Goal: Information Seeking & Learning: Learn about a topic

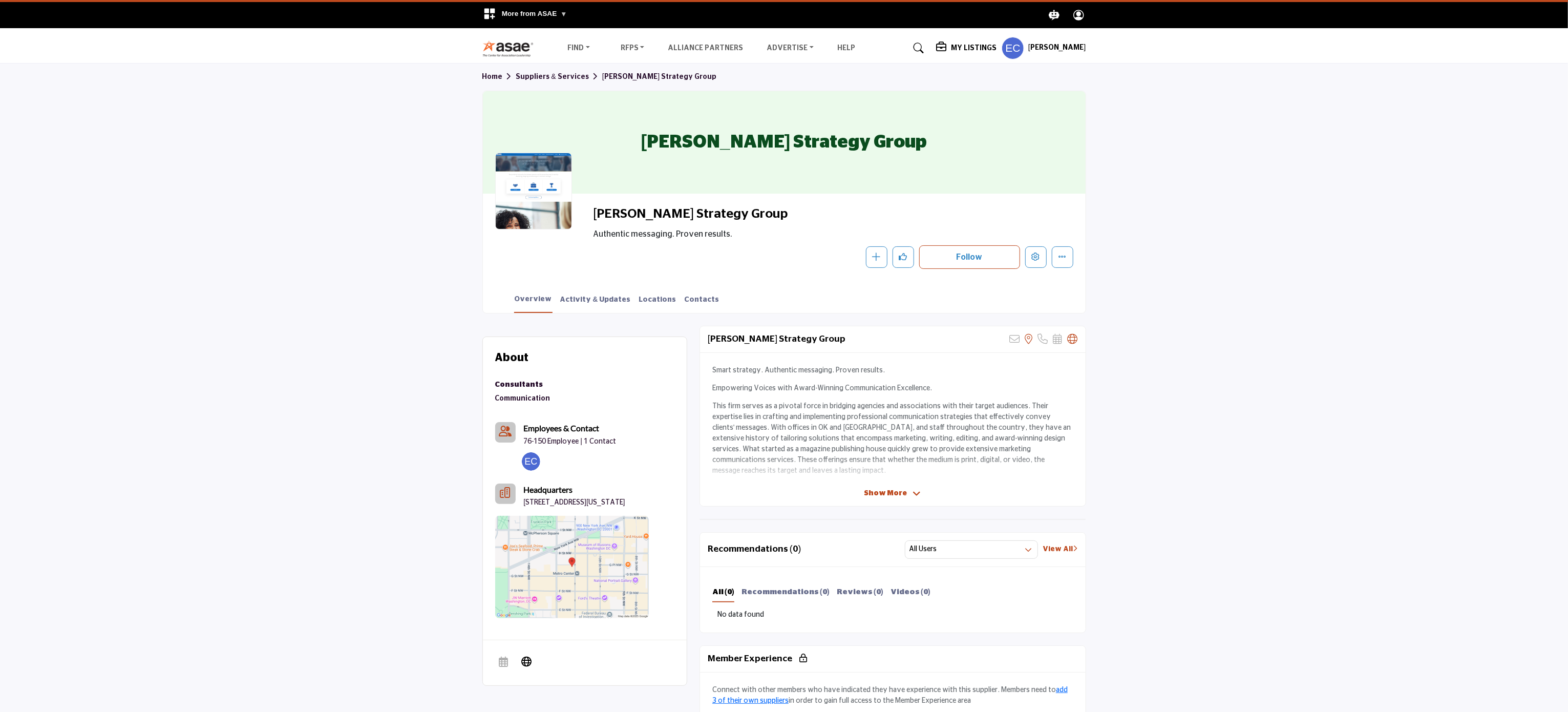
click at [799, 194] on div "[PERSON_NAME] Strategy Group Authentic messaging. Proven results. Follow Follow…" at bounding box center [784, 238] width 602 height 88
click at [898, 497] on span "Show More" at bounding box center [886, 494] width 43 height 11
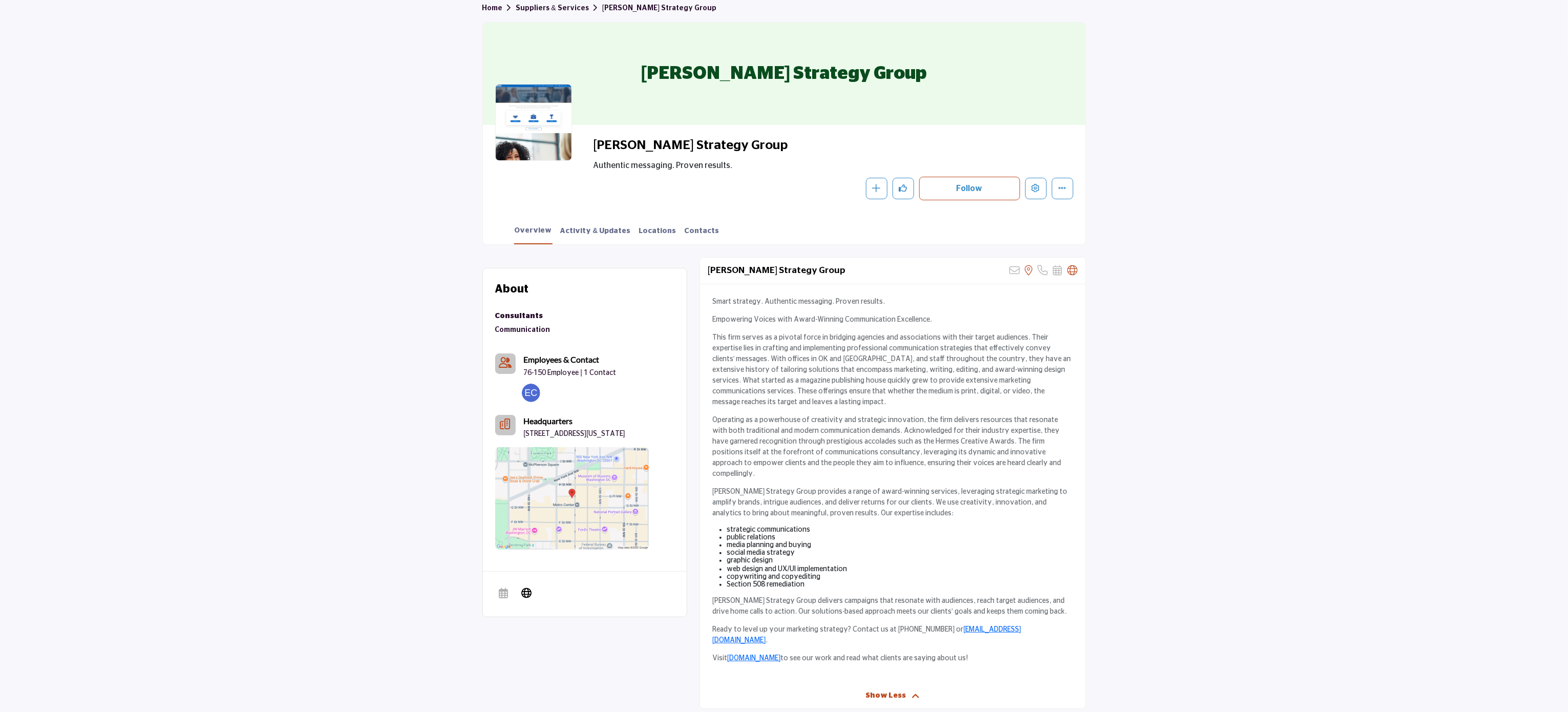
scroll to position [103, 0]
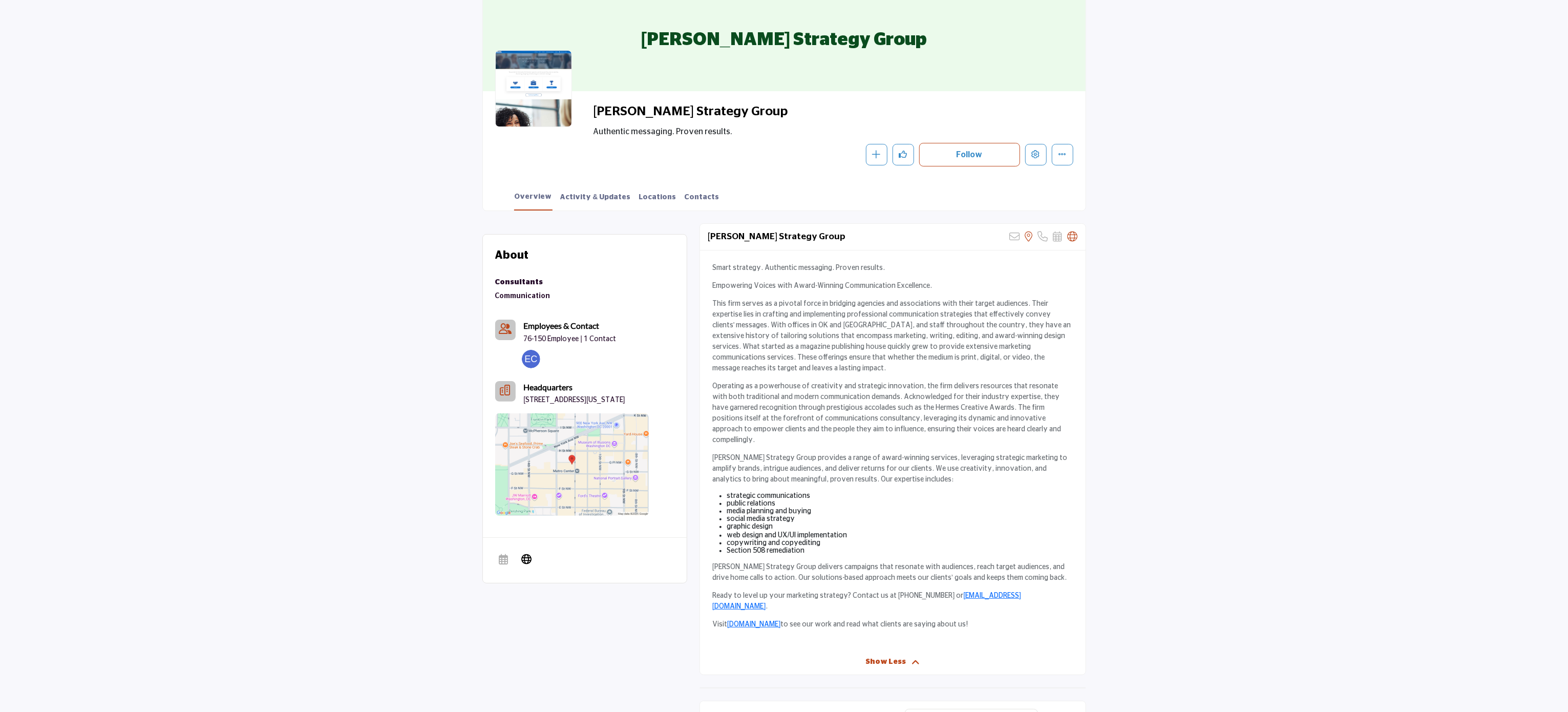
click at [326, 190] on section "Home Suppliers & Services Schatz Strategy Group Schatz Strategy Group Schatz St…" at bounding box center [784, 86] width 1568 height 250
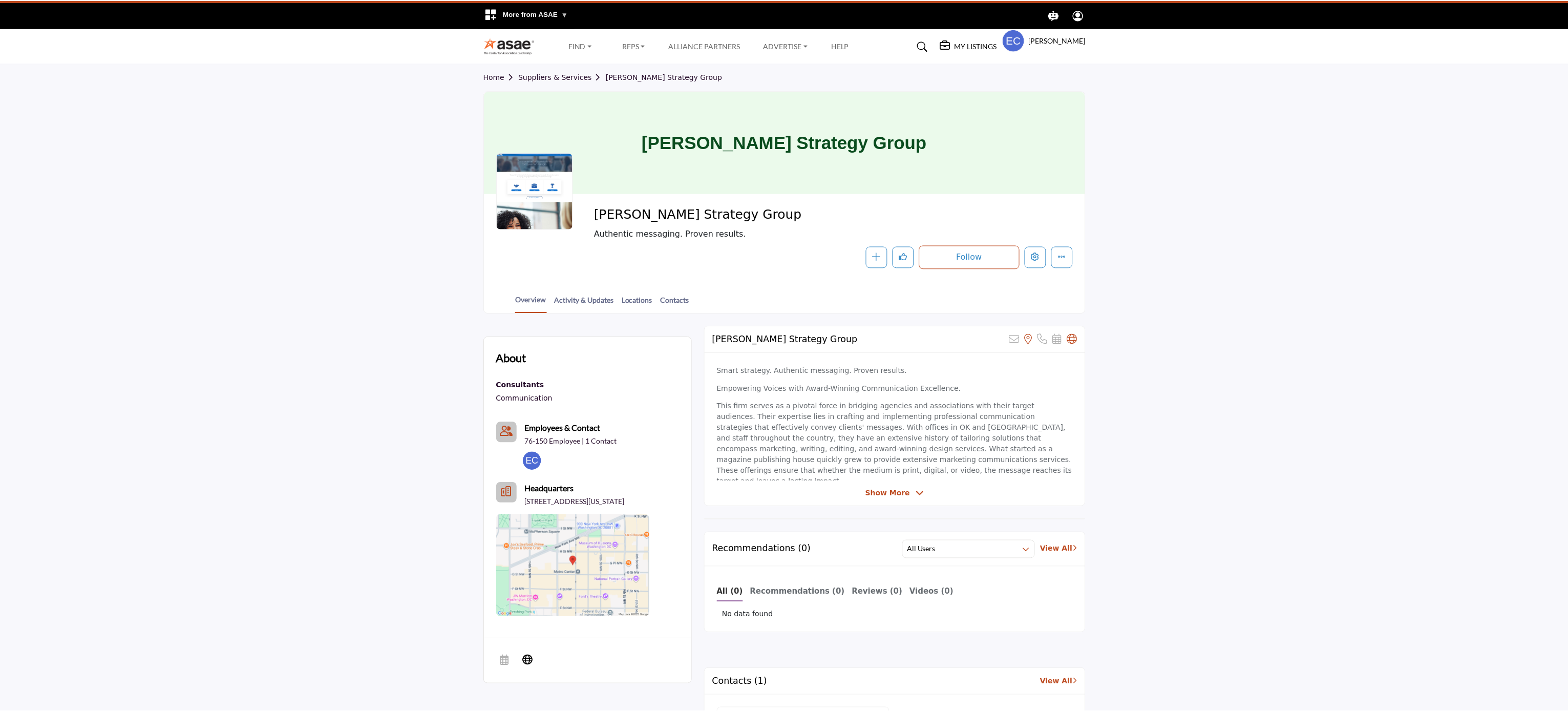
scroll to position [62, 0]
